Goal: Task Accomplishment & Management: Use online tool/utility

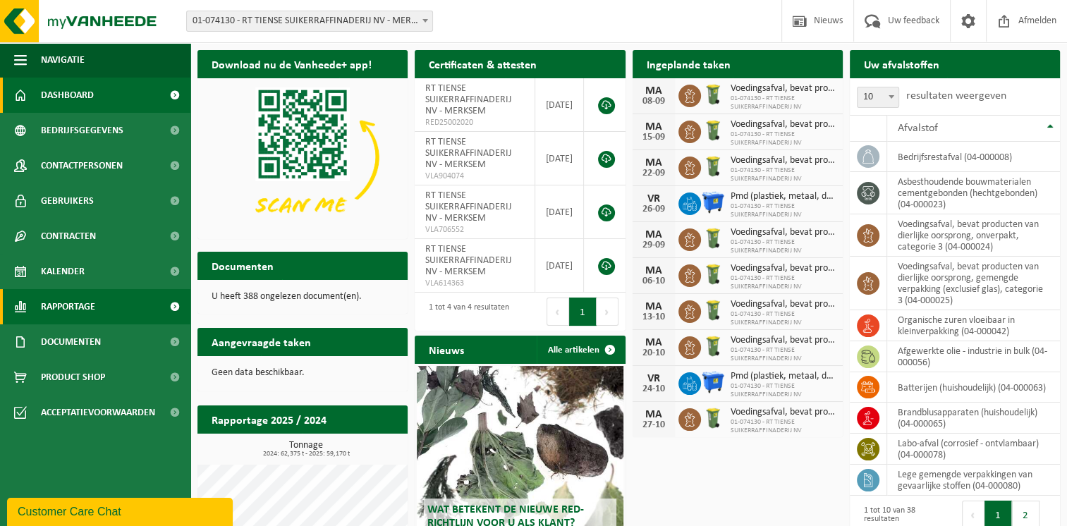
click at [91, 308] on span "Rapportage" at bounding box center [68, 306] width 54 height 35
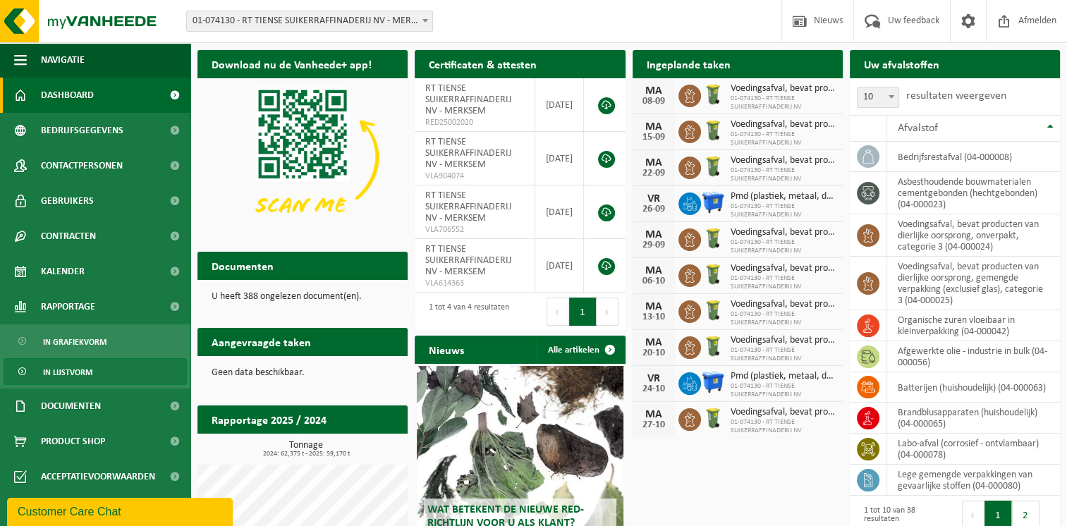
click at [81, 375] on span "In lijstvorm" at bounding box center [67, 372] width 49 height 27
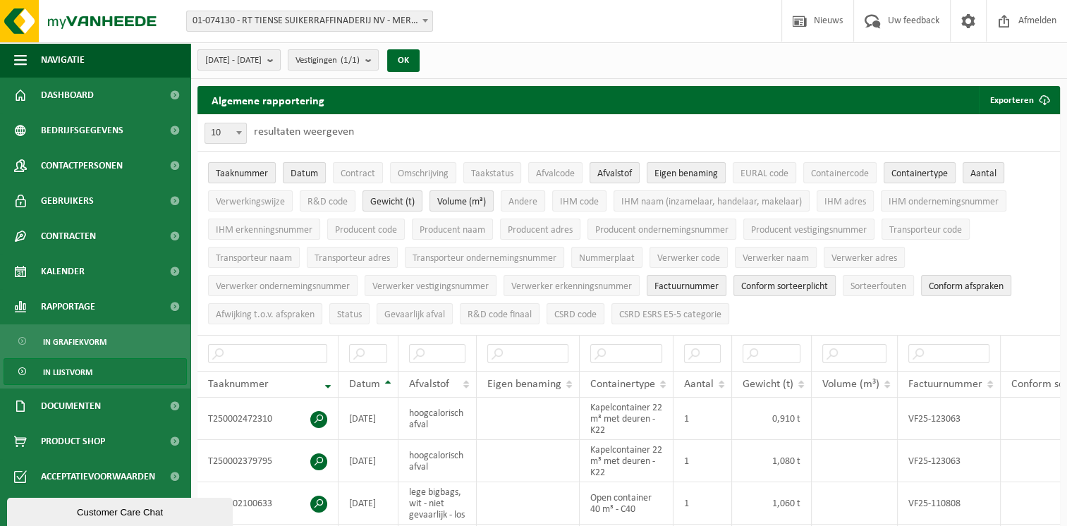
click at [280, 63] on b "submit" at bounding box center [273, 60] width 13 height 20
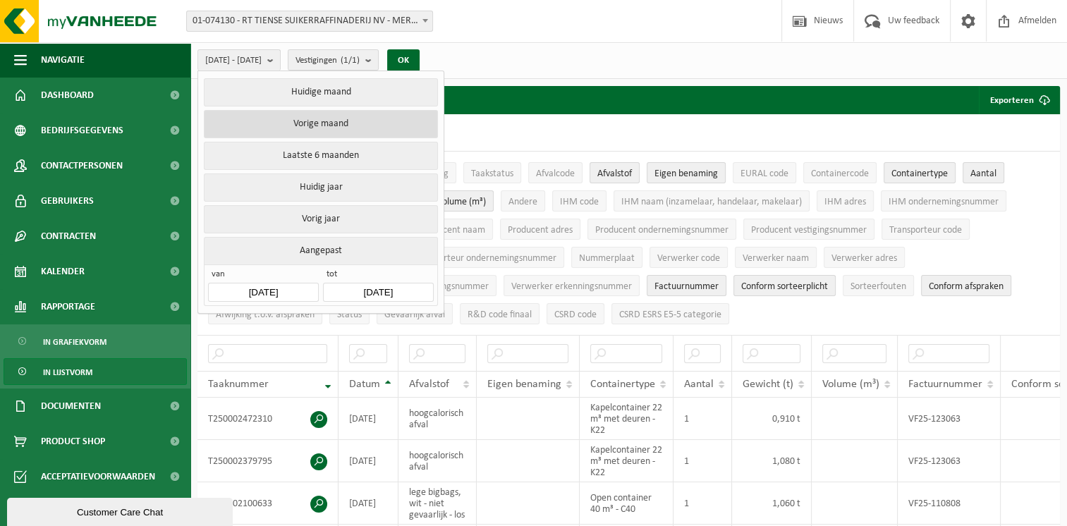
click at [341, 123] on button "Vorige maand" at bounding box center [321, 124] width 234 height 28
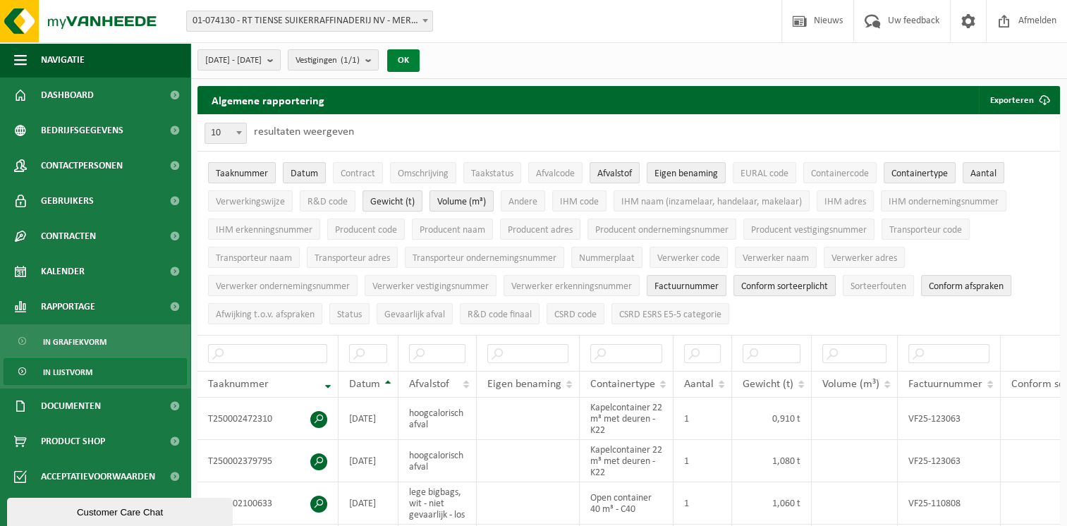
click at [420, 52] on button "OK" at bounding box center [403, 60] width 32 height 23
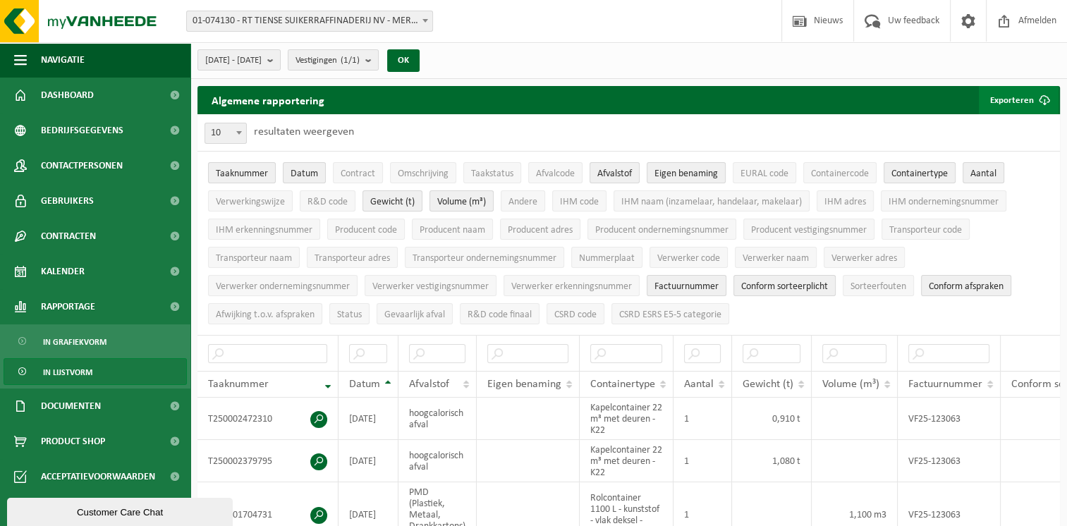
click at [1007, 100] on button "Exporteren" at bounding box center [1019, 100] width 80 height 28
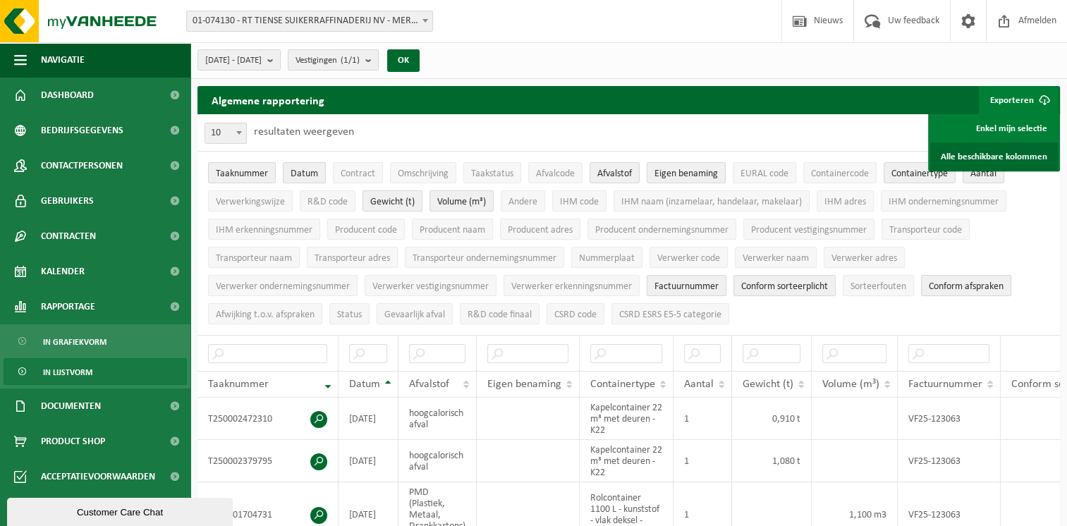
click at [976, 157] on link "Alle beschikbare kolommen" at bounding box center [995, 157] width 128 height 28
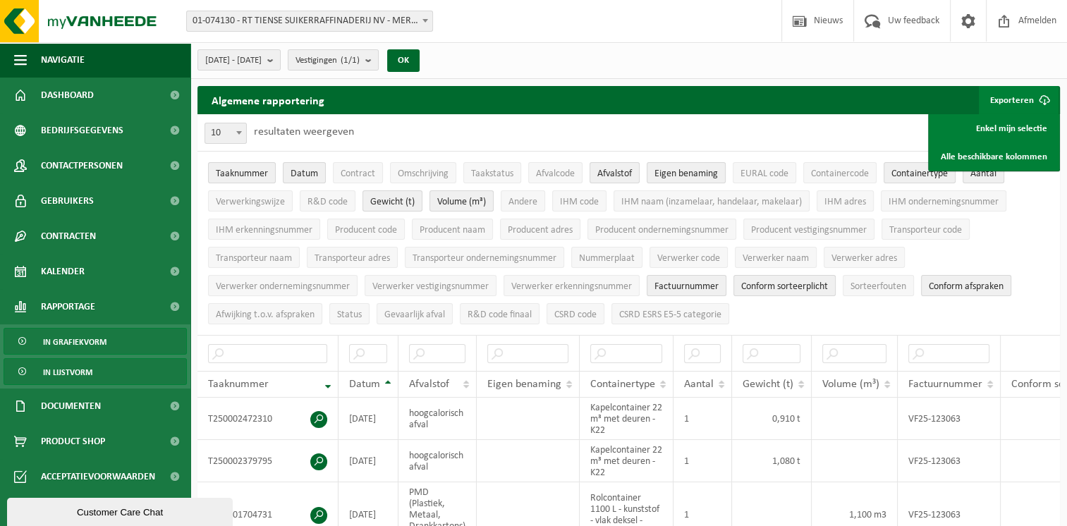
click at [119, 342] on link "In grafiekvorm" at bounding box center [95, 341] width 183 height 27
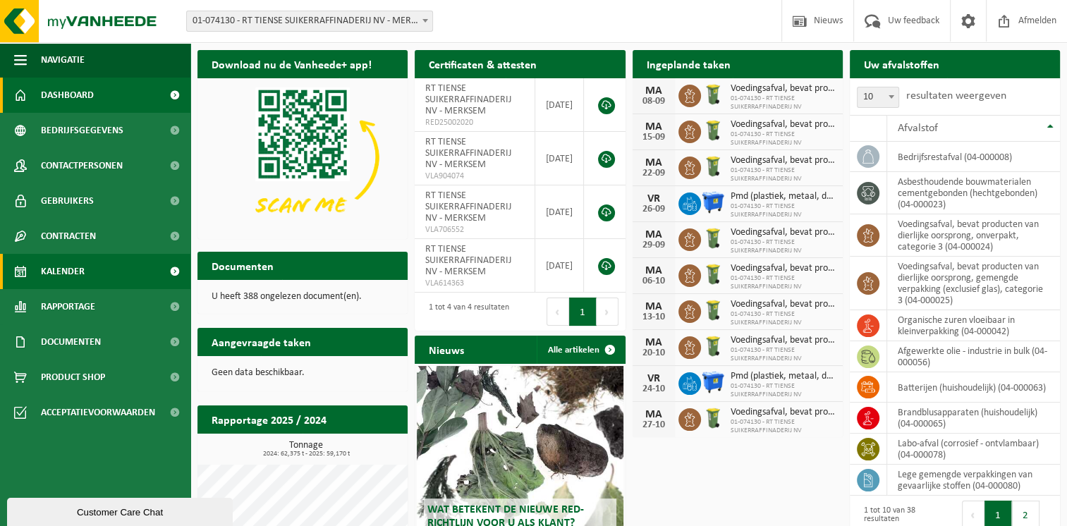
click at [82, 277] on span "Kalender" at bounding box center [63, 271] width 44 height 35
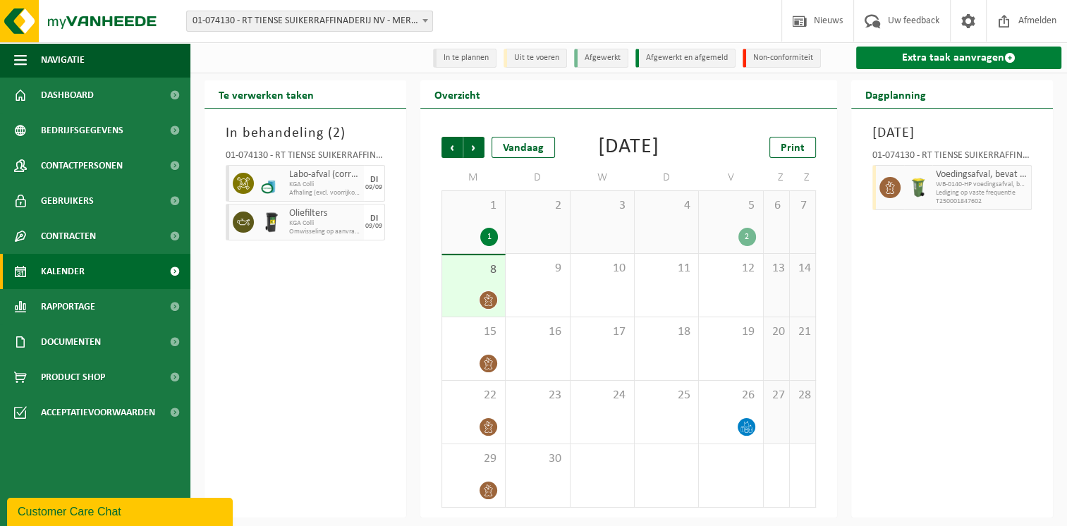
click at [926, 58] on link "Extra taak aanvragen" at bounding box center [959, 58] width 205 height 23
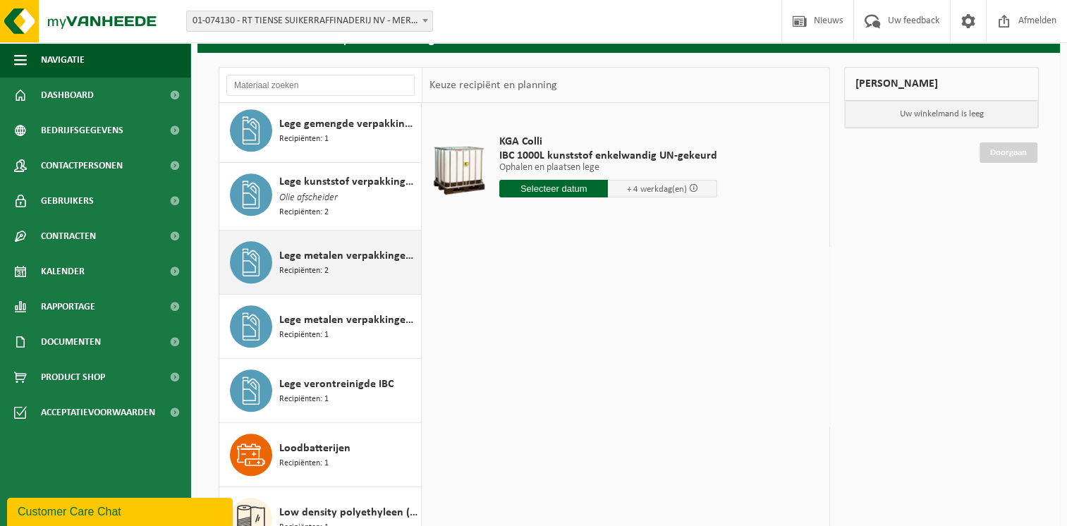
scroll to position [819, 0]
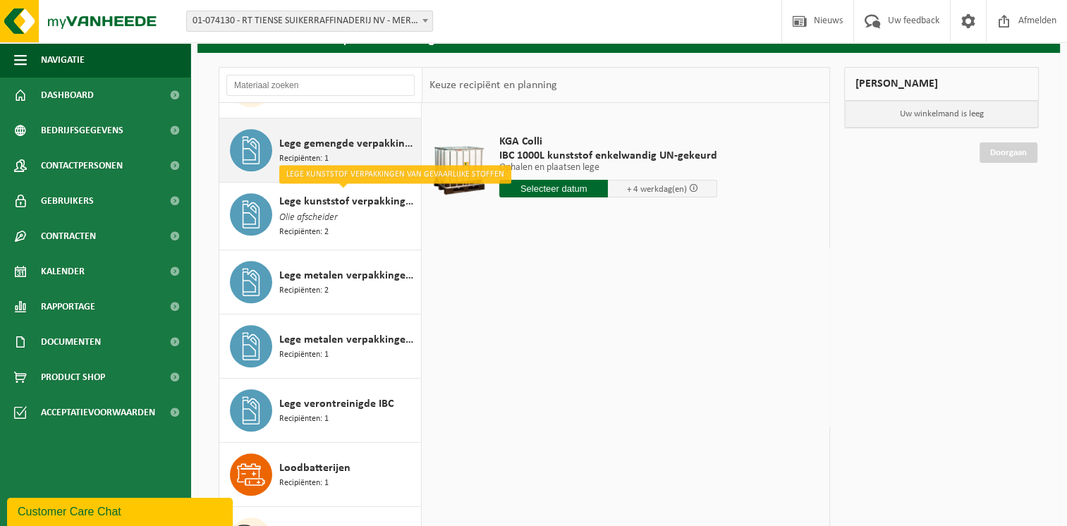
click at [369, 154] on div "Lege gemengde verpakkingen van gevaarlijke stoffen Recipiënten: 1" at bounding box center [348, 150] width 138 height 42
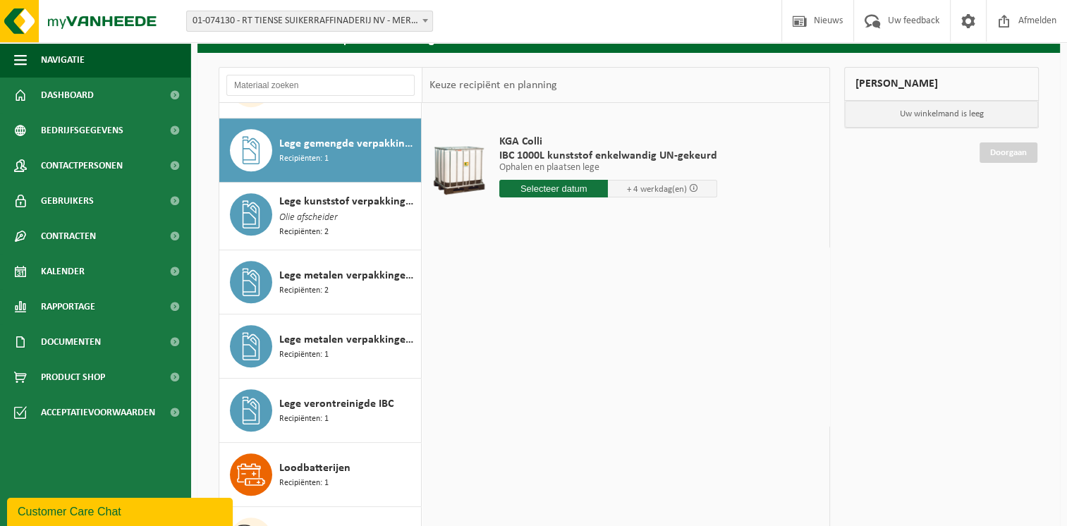
scroll to position [833, 0]
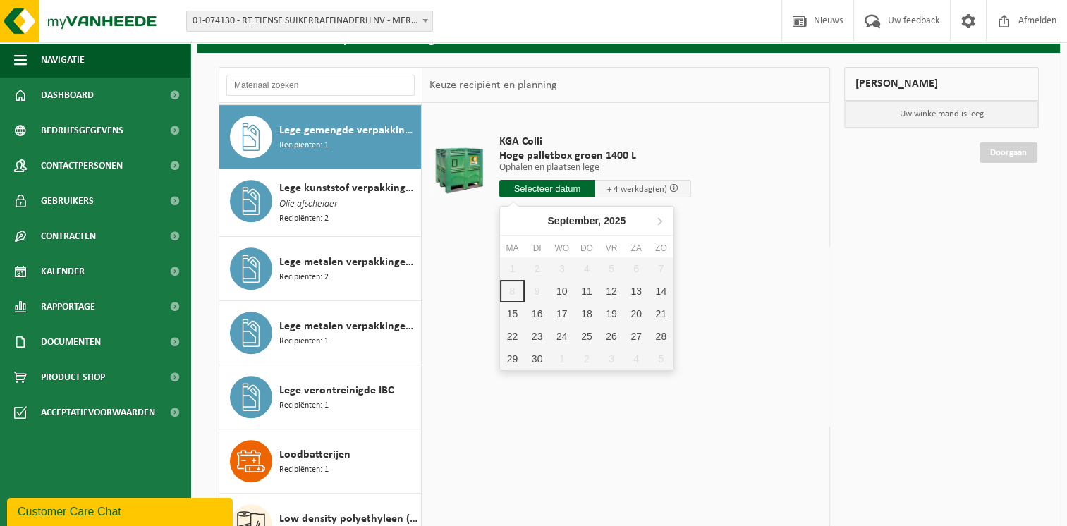
click at [550, 188] on input "text" at bounding box center [548, 189] width 96 height 18
click at [562, 289] on div "10" at bounding box center [562, 291] width 25 height 23
type input "Van 2025-09-10"
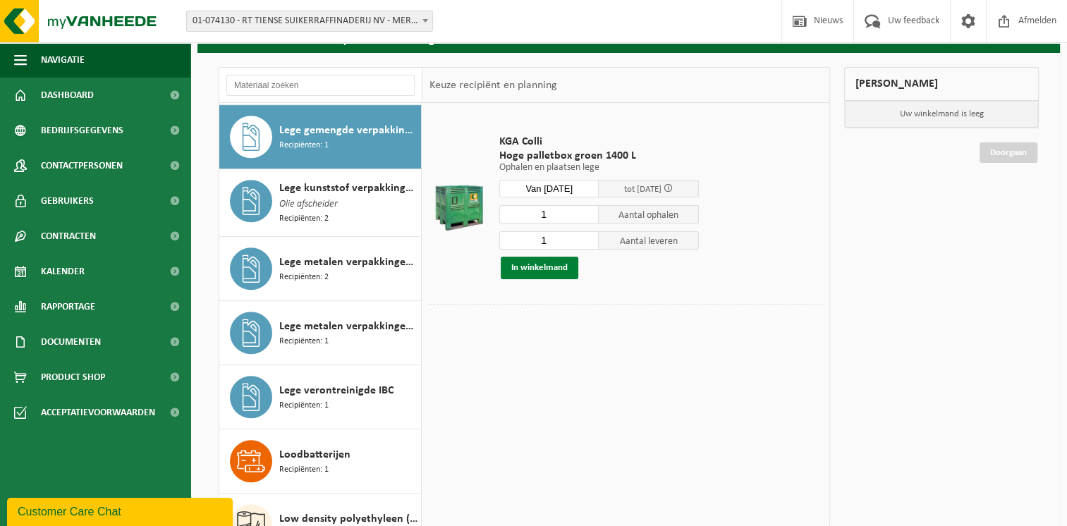
click at [529, 267] on button "In winkelmand" at bounding box center [540, 268] width 78 height 23
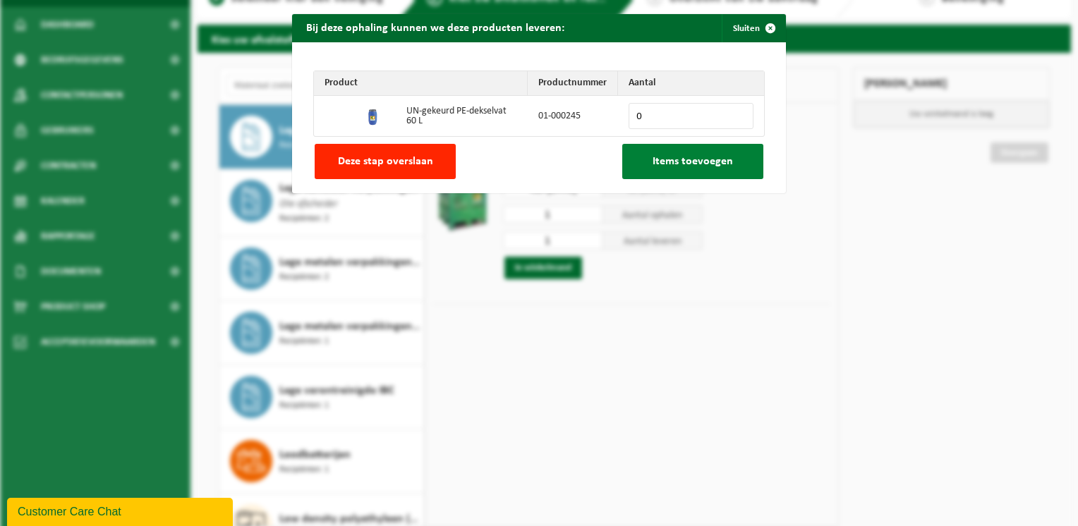
click at [699, 167] on span "Items toevoegen" at bounding box center [693, 161] width 80 height 11
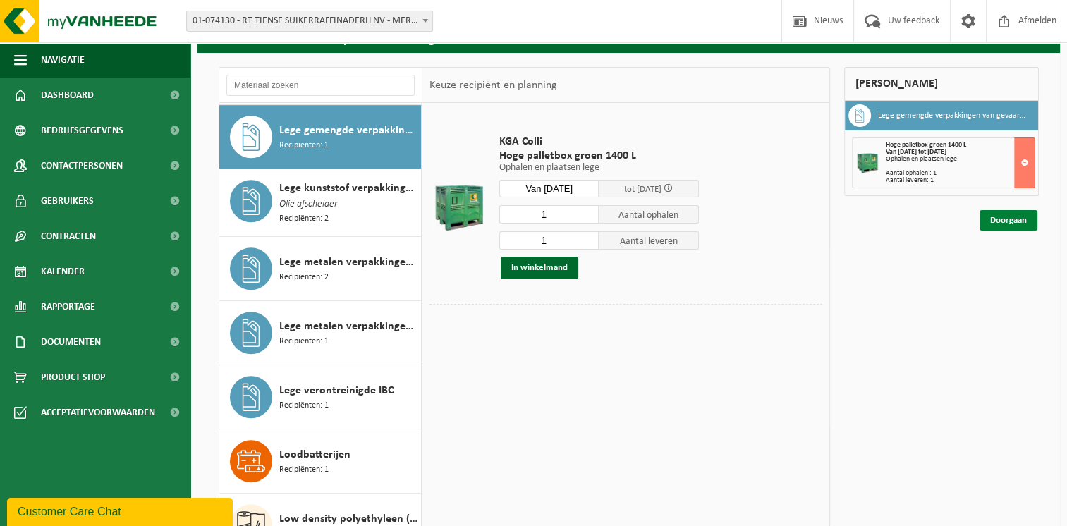
click at [1007, 218] on link "Doorgaan" at bounding box center [1009, 220] width 58 height 20
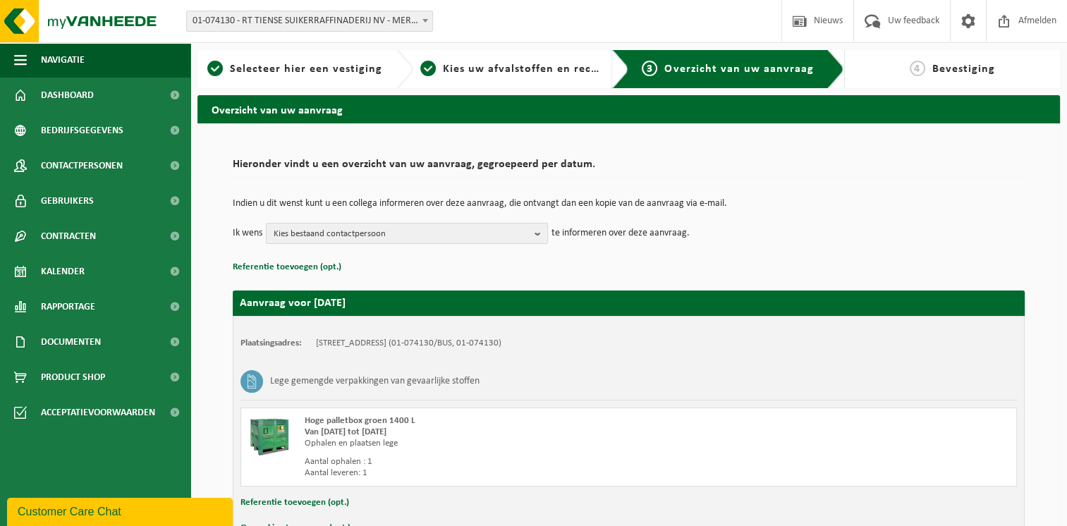
scroll to position [89, 0]
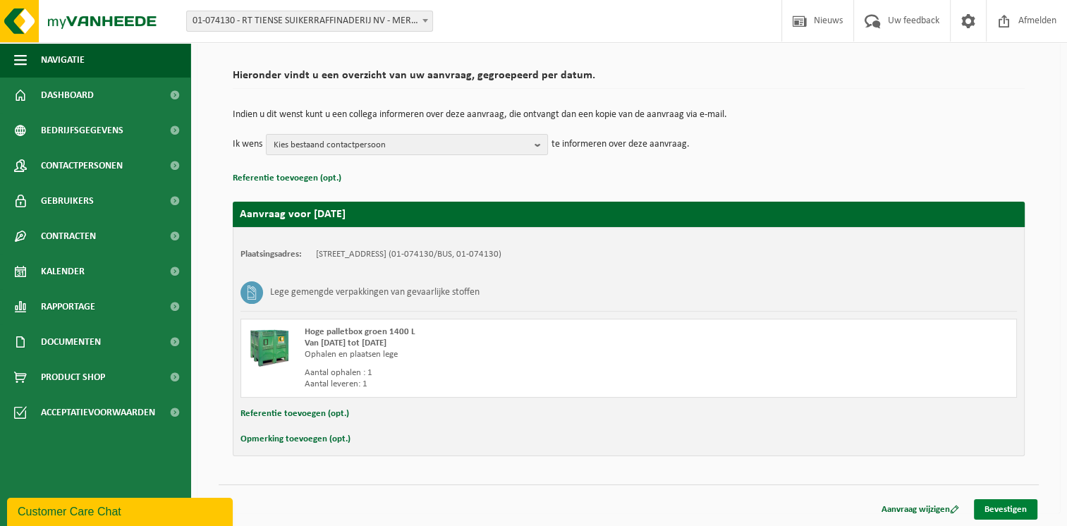
click at [1004, 509] on link "Bevestigen" at bounding box center [1005, 510] width 63 height 20
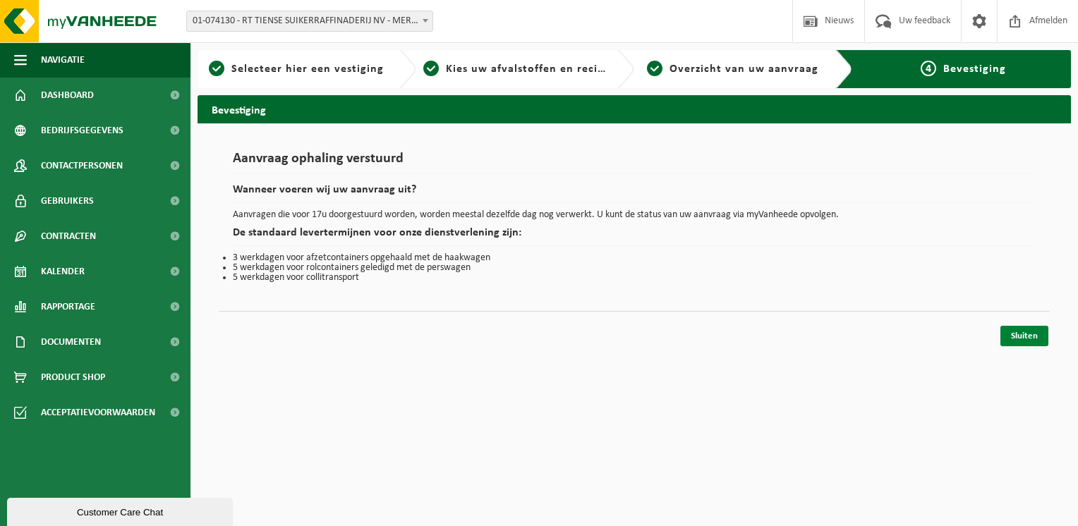
click at [1033, 336] on link "Sluiten" at bounding box center [1024, 336] width 48 height 20
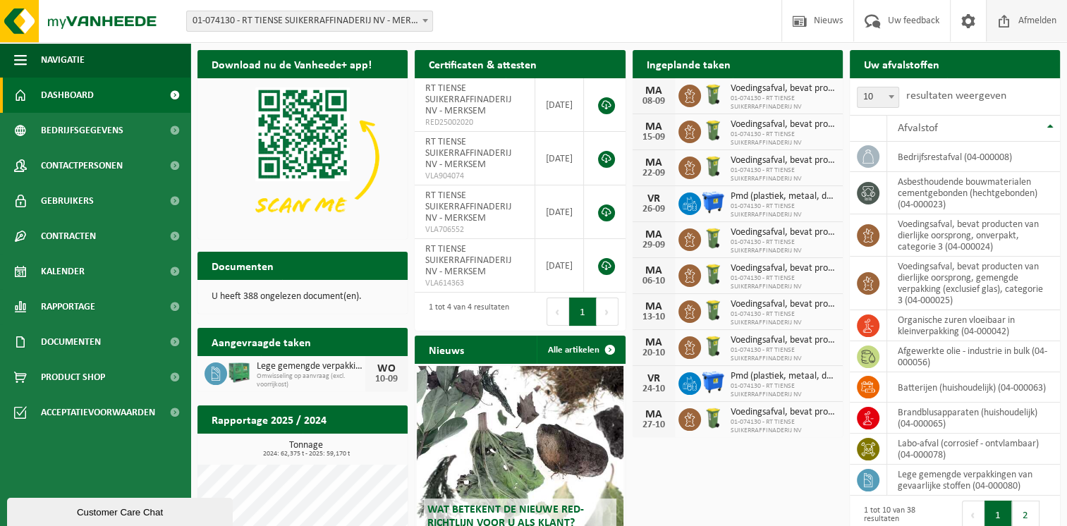
click at [1030, 20] on span "Afmelden" at bounding box center [1037, 21] width 45 height 42
